Goal: Task Accomplishment & Management: Complete application form

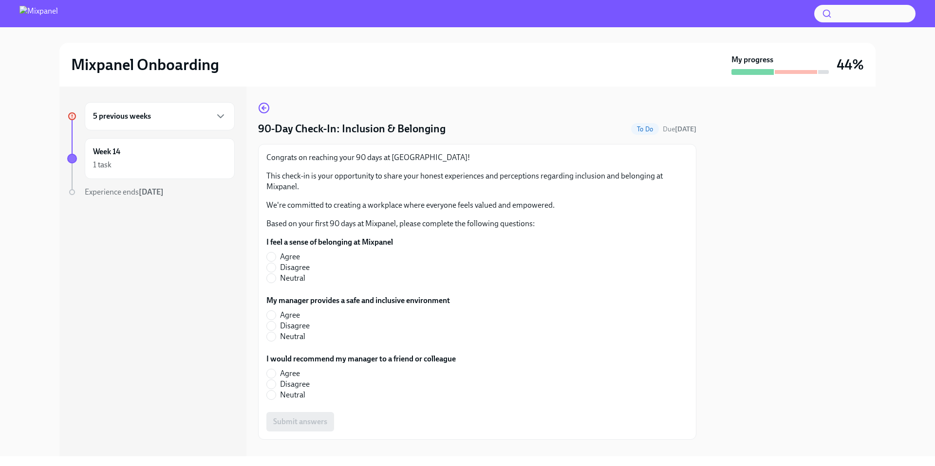
click at [203, 285] on div "5 previous weeks Week 14 1 task Experience ends [DATE]" at bounding box center [152, 272] width 187 height 370
click at [270, 258] on input "Agree" at bounding box center [271, 257] width 9 height 9
radio input "true"
drag, startPoint x: 269, startPoint y: 313, endPoint x: 263, endPoint y: 331, distance: 19.1
click at [269, 313] on input "Agree" at bounding box center [271, 315] width 9 height 9
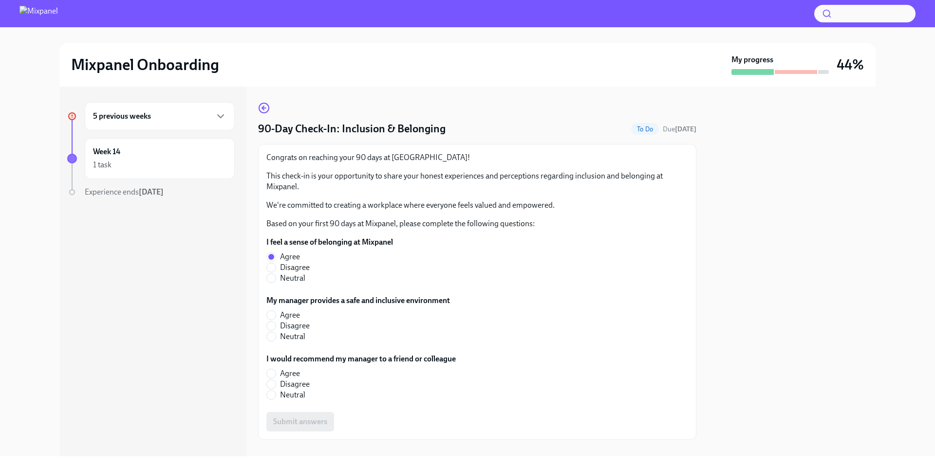
radio input "true"
click at [221, 368] on div "5 previous weeks Week 14 1 task Experience ends [DATE]" at bounding box center [152, 272] width 187 height 370
click at [270, 372] on input "Agree" at bounding box center [271, 373] width 9 height 9
radio input "true"
drag, startPoint x: 215, startPoint y: 386, endPoint x: 271, endPoint y: 406, distance: 59.1
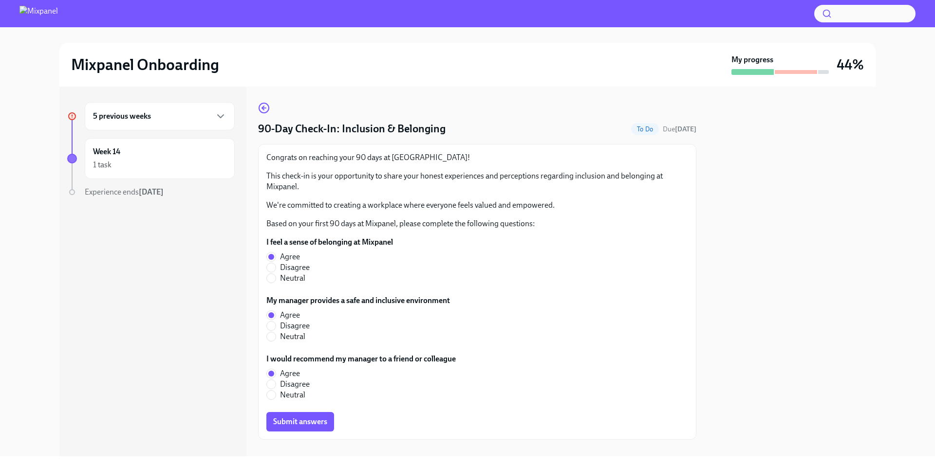
click at [215, 386] on div "5 previous weeks Week 14 1 task Experience ends [DATE]" at bounding box center [152, 272] width 187 height 370
click at [296, 420] on span "Submit answers" at bounding box center [300, 422] width 54 height 10
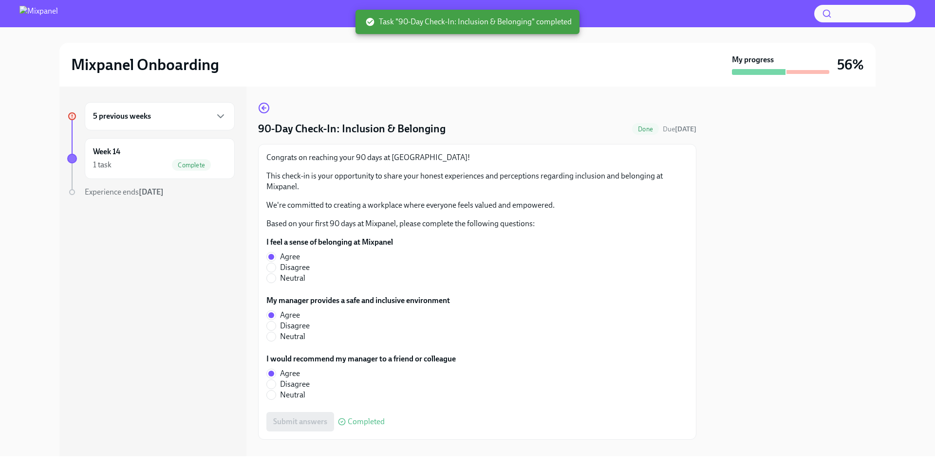
click at [233, 333] on div "5 previous weeks Week 14 1 task Complete Experience ends [DATE]" at bounding box center [152, 272] width 187 height 370
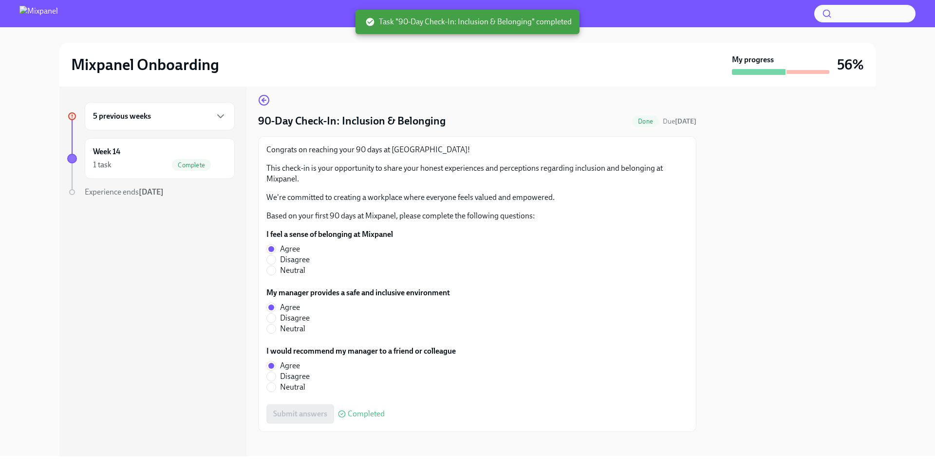
scroll to position [15, 0]
